Goal: Book appointment/travel/reservation

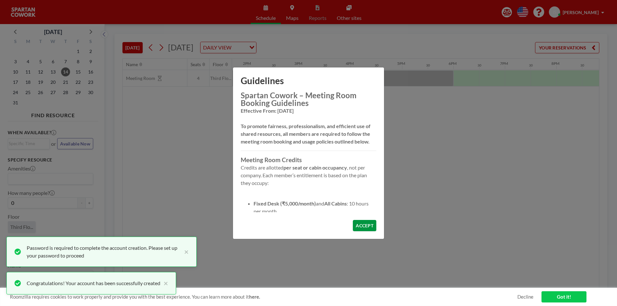
scroll to position [0, 745]
click at [370, 222] on button "ACCEPT" at bounding box center [364, 225] width 23 height 11
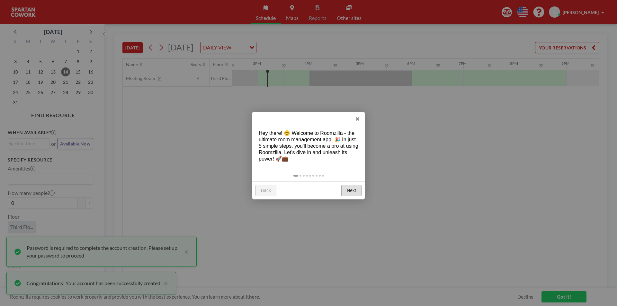
click at [351, 187] on link "Next" at bounding box center [351, 191] width 20 height 12
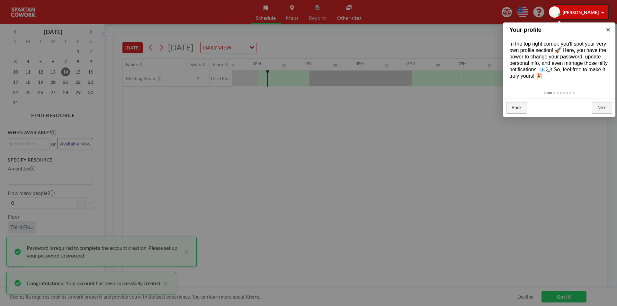
click at [325, 154] on div at bounding box center [308, 153] width 617 height 306
click at [596, 109] on link "Next" at bounding box center [602, 108] width 20 height 12
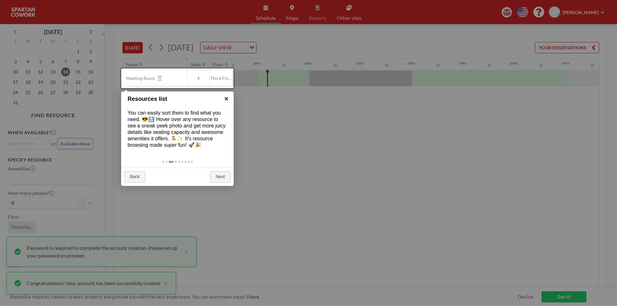
click at [227, 99] on link "×" at bounding box center [226, 99] width 14 height 14
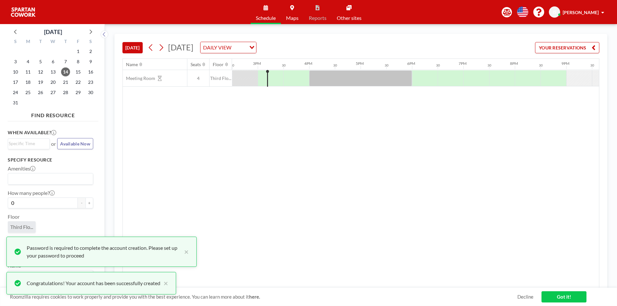
drag, startPoint x: 266, startPoint y: 78, endPoint x: 263, endPoint y: 78, distance: 3.9
click at [263, 78] on div at bounding box center [271, 78] width 26 height 16
click at [64, 143] on span "Available Now" at bounding box center [75, 143] width 30 height 5
click at [266, 71] on div "Meeting Room 4 Third Flo..." at bounding box center [48, 78] width 1343 height 17
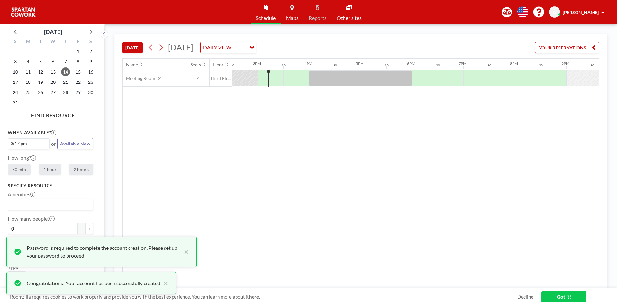
click at [48, 202] on input "Search for option" at bounding box center [49, 205] width 81 height 8
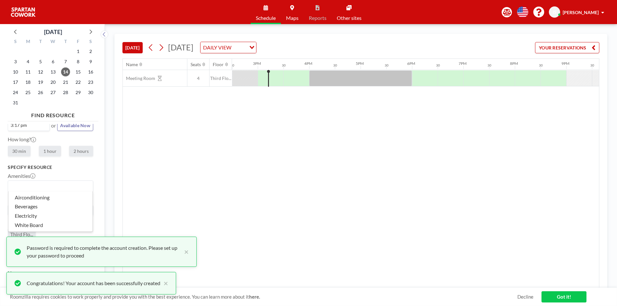
scroll to position [28, 0]
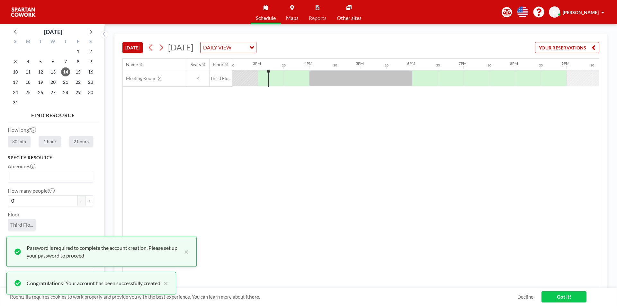
click at [75, 165] on div "Amenities Loading... Airconditioning [GEOGRAPHIC_DATA] Electricity White Board" at bounding box center [50, 172] width 85 height 19
click at [152, 186] on div "Name Seats Floor 12AM 30 1AM 30 2AM 30 3AM 30 4AM 30 5AM 30 6AM 30 7AM 30 8AM 3…" at bounding box center [361, 173] width 476 height 229
drag, startPoint x: 189, startPoint y: 251, endPoint x: 185, endPoint y: 252, distance: 4.4
click at [185, 252] on div "Password is required to complete the account creation. Please set up your passw…" at bounding box center [101, 252] width 190 height 30
click at [184, 252] on div "Password is required to complete the account creation. Please set up your passw…" at bounding box center [97, 252] width 190 height 30
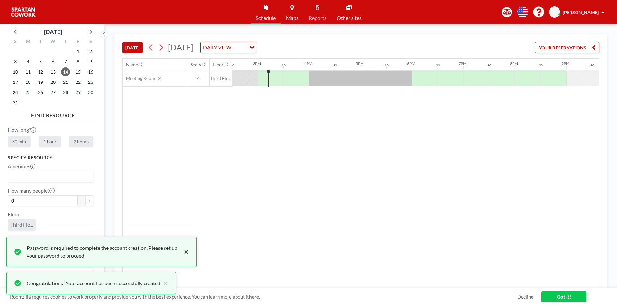
click at [184, 252] on button "×" at bounding box center [185, 251] width 8 height 15
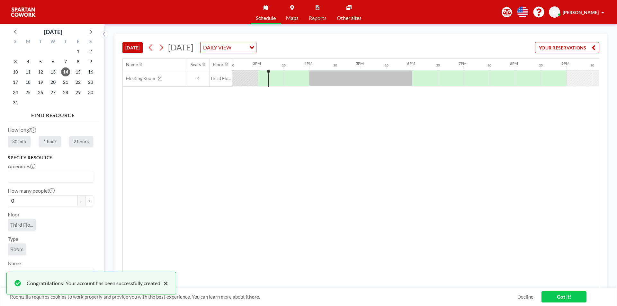
click at [165, 284] on button "×" at bounding box center [164, 284] width 8 height 8
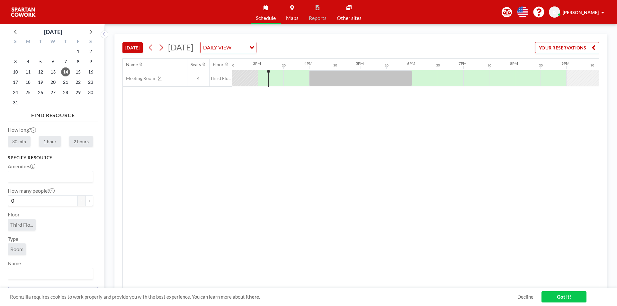
click at [174, 275] on div "Name Seats Floor 12AM 30 1AM 30 2AM 30 3AM 30 4AM 30 5AM 30 6AM 30 7AM 30 8AM 3…" at bounding box center [361, 173] width 476 height 229
click at [556, 294] on link "Got it!" at bounding box center [563, 296] width 45 height 11
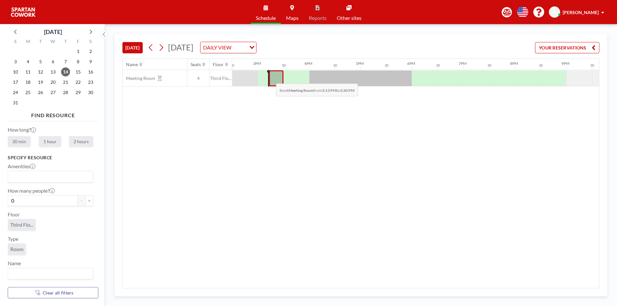
click at [271, 79] on div at bounding box center [276, 78] width 14 height 16
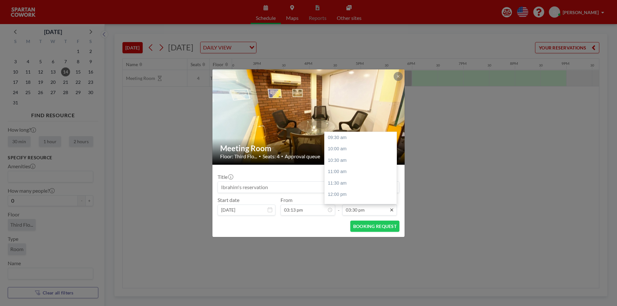
scroll to position [137, 0]
click at [350, 150] on div "04:00 pm" at bounding box center [362, 149] width 75 height 12
type input "04:00 pm"
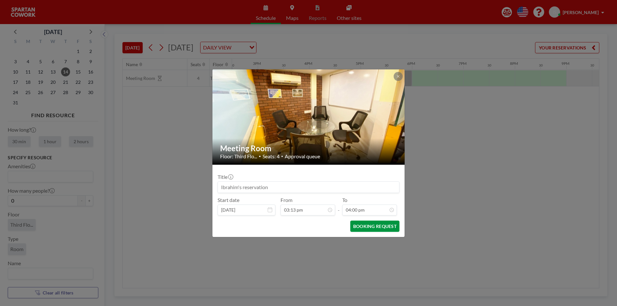
scroll to position [149, 0]
click at [372, 226] on button "BOOKING REQUEST" at bounding box center [374, 226] width 49 height 11
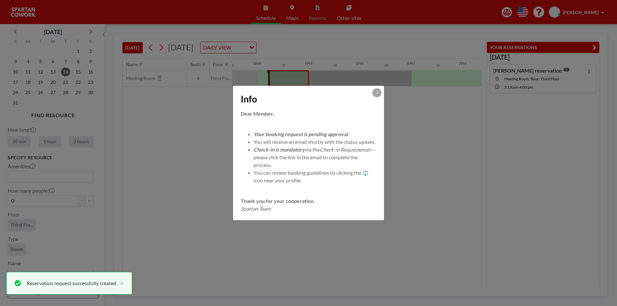
click at [421, 182] on div "Info Dear Member, Your booking request is pending approval. You will receive an…" at bounding box center [308, 153] width 617 height 306
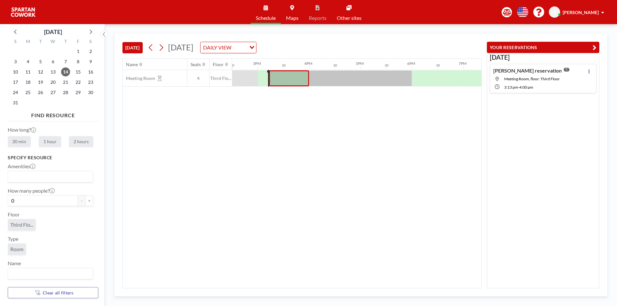
drag, startPoint x: 378, startPoint y: 160, endPoint x: 375, endPoint y: 157, distance: 4.3
click at [378, 159] on div "Name Seats Floor 12AM 30 1AM 30 2AM 30 3AM 30 4AM 30 5AM 30 6AM 30 7AM 30 8AM 3…" at bounding box center [302, 173] width 359 height 229
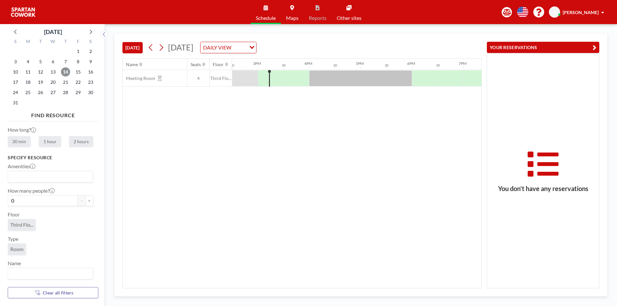
click at [66, 74] on span "14" at bounding box center [65, 71] width 9 height 9
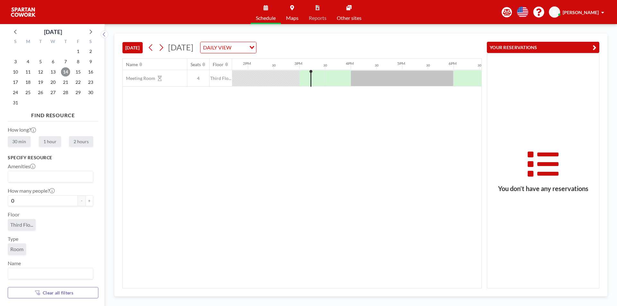
scroll to position [0, 745]
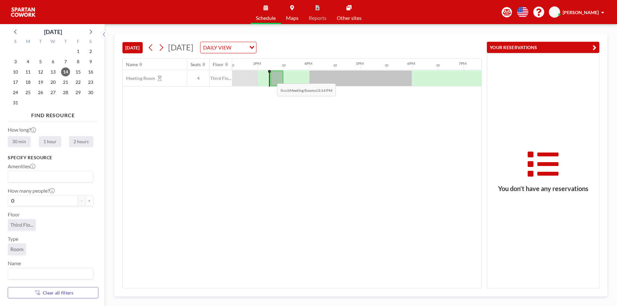
click at [272, 79] on div at bounding box center [276, 78] width 13 height 16
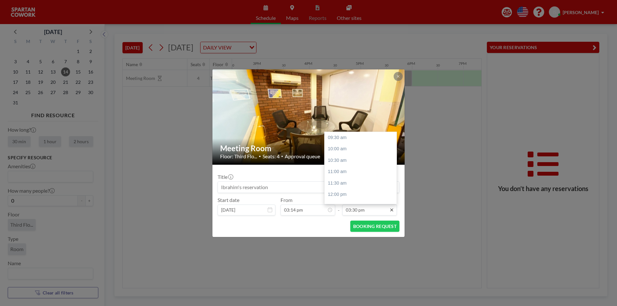
scroll to position [137, 0]
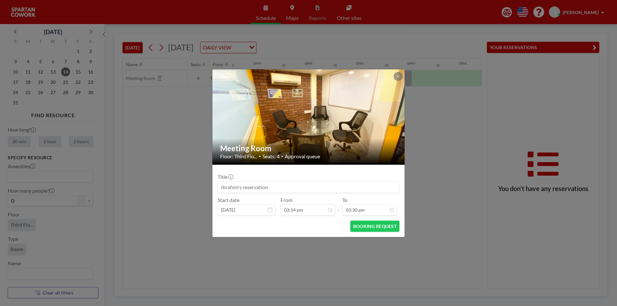
click at [297, 220] on form "Title Start date [DATE] From 03:14 pm - To 03:30 pm BOOKING REQUEST" at bounding box center [308, 201] width 192 height 72
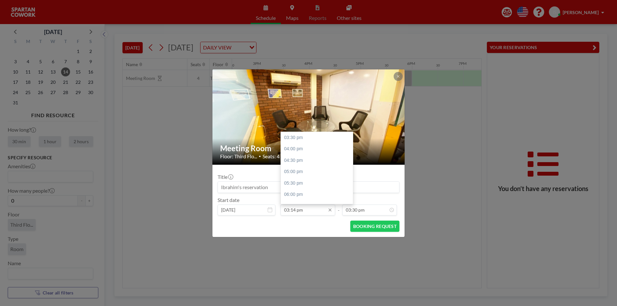
click at [293, 208] on input "03:14 pm" at bounding box center [308, 210] width 55 height 11
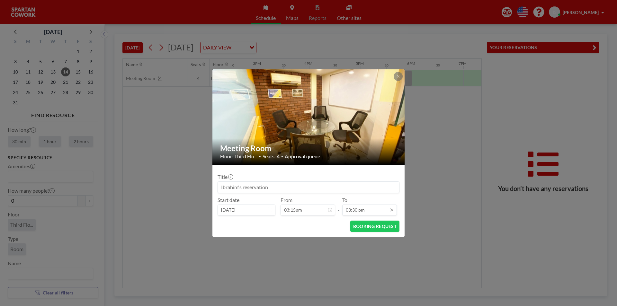
type input "03:14 pm"
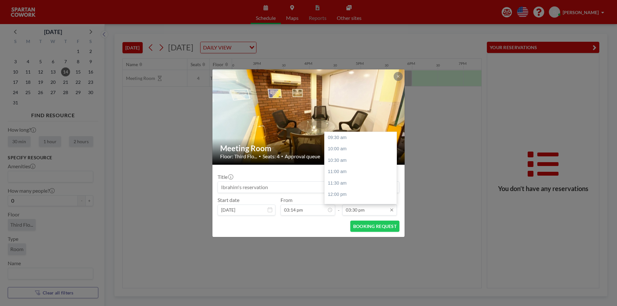
click at [371, 213] on input "03:30 pm" at bounding box center [369, 210] width 55 height 11
click at [345, 150] on div "04:00 pm" at bounding box center [362, 149] width 75 height 12
type input "04:00 pm"
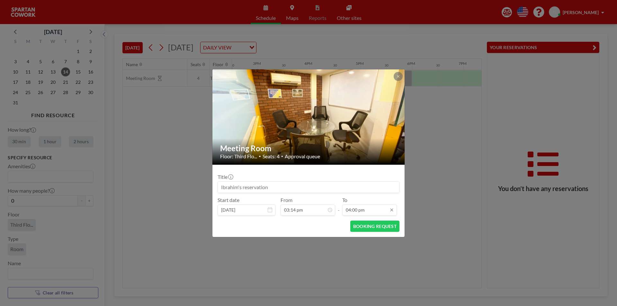
scroll to position [149, 0]
click at [355, 225] on button "BOOKING REQUEST" at bounding box center [374, 226] width 49 height 11
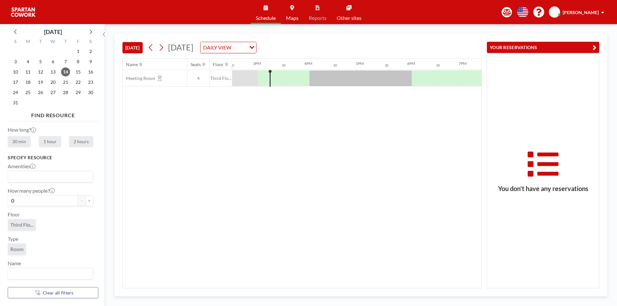
click at [532, 141] on div "You don’t have any reservations" at bounding box center [543, 170] width 112 height 235
click at [287, 77] on div at bounding box center [296, 78] width 26 height 16
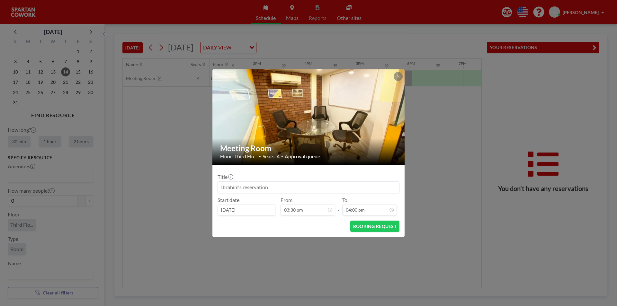
click at [447, 148] on div "Meeting Room Floor: Third Flo... • Seats: 4 • Approval queue Title Start date […" at bounding box center [308, 153] width 617 height 306
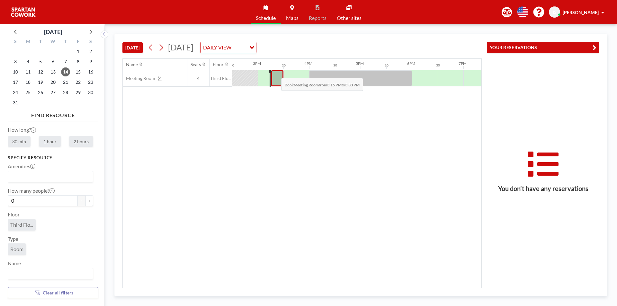
click at [276, 73] on div at bounding box center [277, 78] width 12 height 16
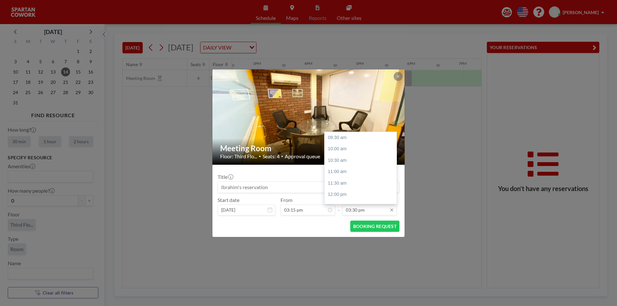
scroll to position [137, 0]
drag, startPoint x: 371, startPoint y: 225, endPoint x: 373, endPoint y: 210, distance: 14.5
click at [373, 210] on form "Title Start date [DATE] From 03:15 pm - To 03:30 pm 09:30 am 10:00 am 10:30 am …" at bounding box center [308, 201] width 192 height 72
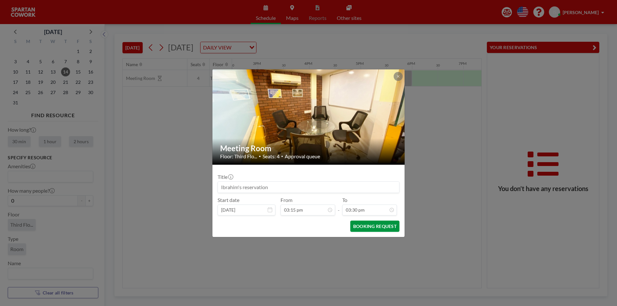
click at [369, 228] on button "BOOKING REQUEST" at bounding box center [374, 226] width 49 height 11
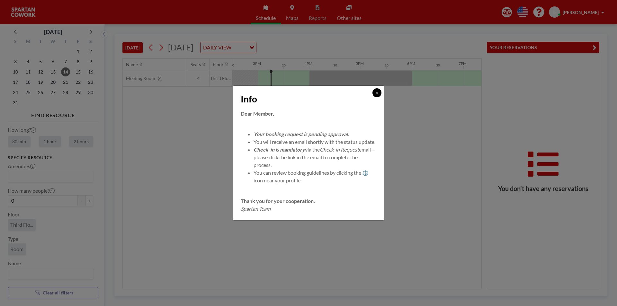
click at [378, 92] on icon at bounding box center [377, 93] width 2 height 2
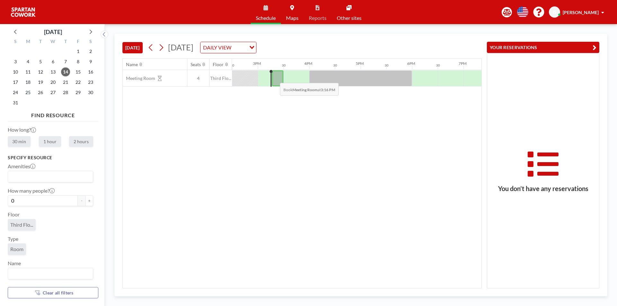
click at [278, 80] on div at bounding box center [278, 78] width 12 height 16
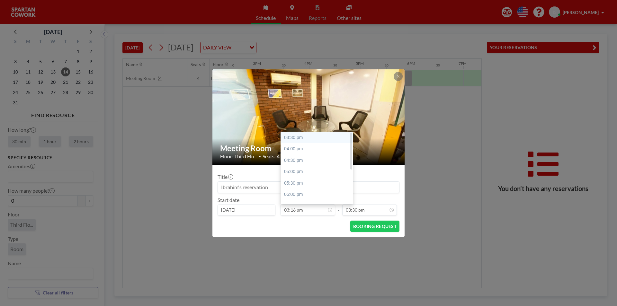
click at [306, 136] on div "03:30 pm" at bounding box center [318, 138] width 75 height 12
type input "03:30 pm"
type input "04:00 pm"
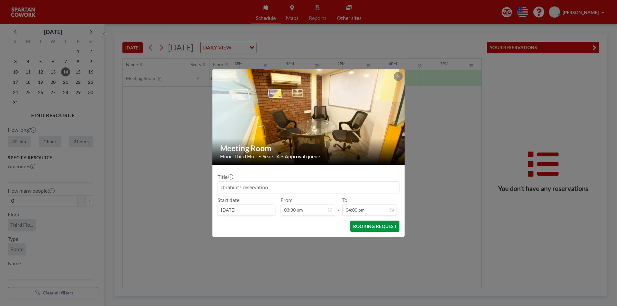
scroll to position [0, 771]
click at [370, 228] on button "BOOKING REQUEST" at bounding box center [374, 226] width 49 height 11
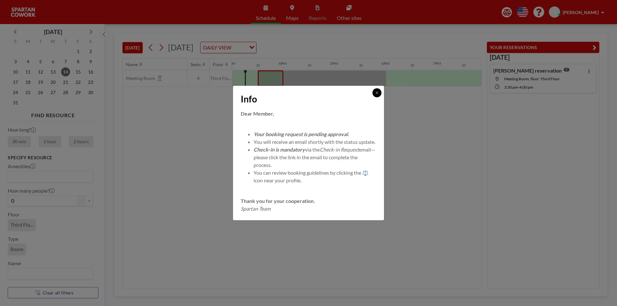
click at [376, 91] on icon at bounding box center [377, 93] width 4 height 4
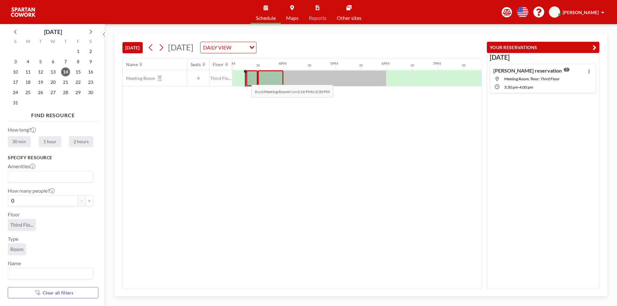
click at [246, 80] on div at bounding box center [252, 78] width 12 height 16
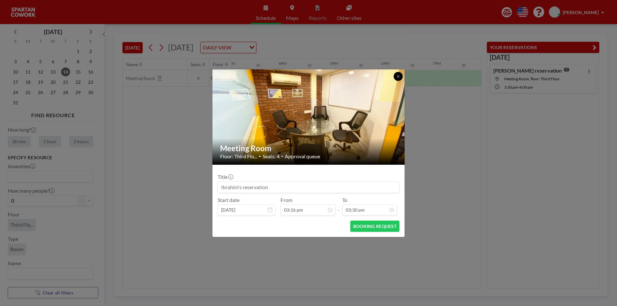
click at [399, 77] on icon at bounding box center [398, 77] width 4 height 4
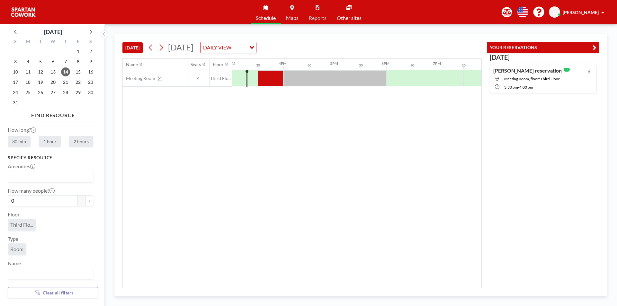
click at [589, 12] on span "[PERSON_NAME]" at bounding box center [581, 12] width 36 height 5
click at [574, 29] on link "Profile" at bounding box center [584, 30] width 57 height 13
